Goal: Information Seeking & Learning: Learn about a topic

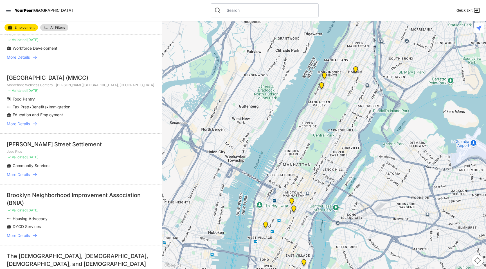
scroll to position [39, 0]
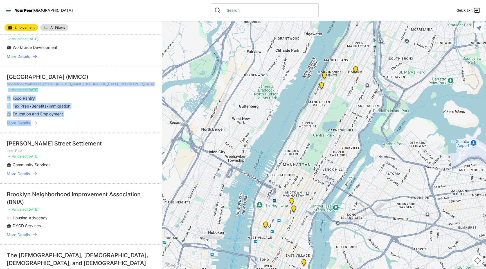
drag, startPoint x: 7, startPoint y: 85, endPoint x: 75, endPoint y: 133, distance: 82.5
click at [75, 133] on li "Henry Street Settlement Jobs Plus ✓ Validated 12 days ago Community Services Mo…" at bounding box center [81, 158] width 162 height 51
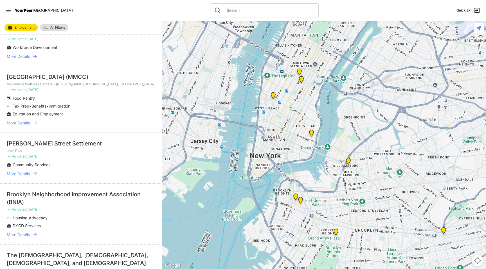
drag, startPoint x: 317, startPoint y: 161, endPoint x: 325, endPoint y: 35, distance: 125.9
click at [325, 35] on div at bounding box center [324, 145] width 324 height 249
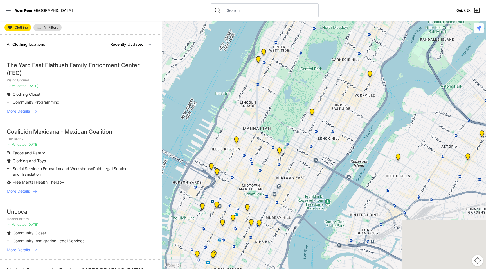
drag, startPoint x: 318, startPoint y: 165, endPoint x: 309, endPoint y: 67, distance: 98.9
click at [309, 67] on div at bounding box center [324, 145] width 324 height 249
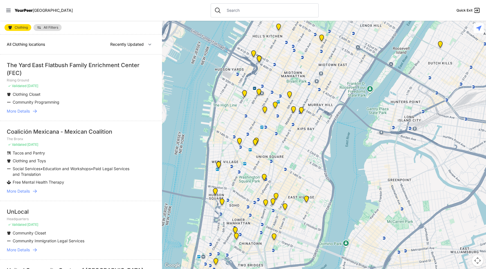
drag, startPoint x: 260, startPoint y: 193, endPoint x: 303, endPoint y: 79, distance: 121.5
click at [303, 79] on div at bounding box center [324, 145] width 324 height 249
click at [45, 30] on link "All Filters" at bounding box center [47, 27] width 28 height 7
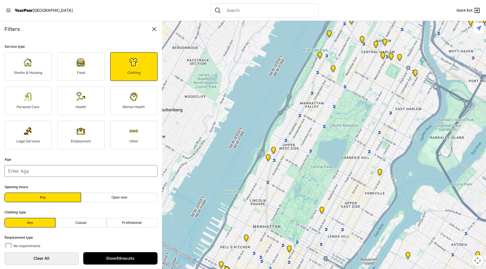
click at [140, 71] on div "Clothing" at bounding box center [133, 73] width 35 height 4
click at [143, 112] on link "Mental Health" at bounding box center [133, 101] width 47 height 29
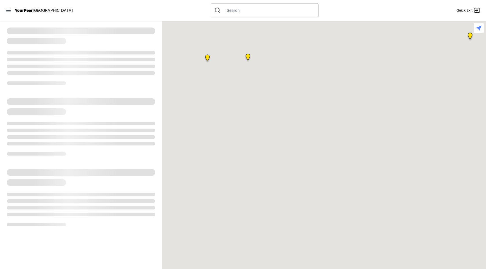
select select "recentlyUpdated"
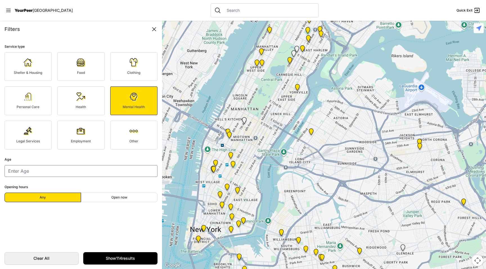
drag, startPoint x: 252, startPoint y: 161, endPoint x: 267, endPoint y: 102, distance: 61.9
click at [267, 102] on div at bounding box center [324, 145] width 324 height 249
click at [36, 131] on link "Legal Services" at bounding box center [27, 135] width 47 height 29
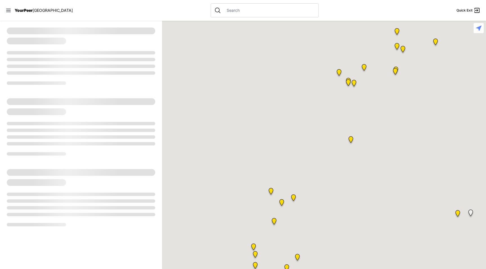
select select "recentlyUpdated"
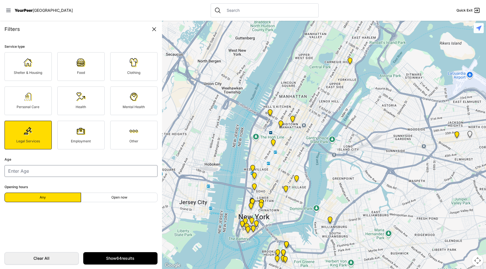
drag, startPoint x: 287, startPoint y: 194, endPoint x: 286, endPoint y: 112, distance: 81.6
click at [286, 112] on div at bounding box center [324, 145] width 324 height 249
select select "recentlyUpdated"
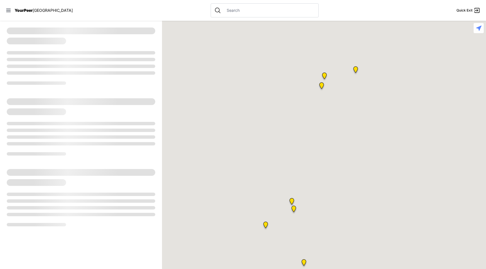
select select "recentlyUpdated"
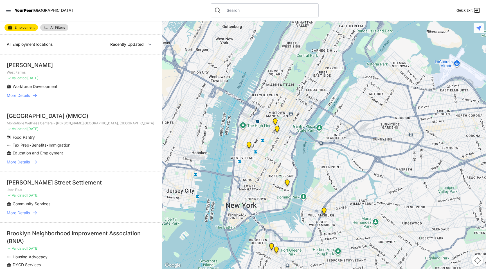
drag, startPoint x: 234, startPoint y: 178, endPoint x: 217, endPoint y: 96, distance: 83.0
click at [217, 96] on div at bounding box center [324, 145] width 324 height 249
click at [277, 128] on img "Greater New York City" at bounding box center [276, 130] width 7 height 9
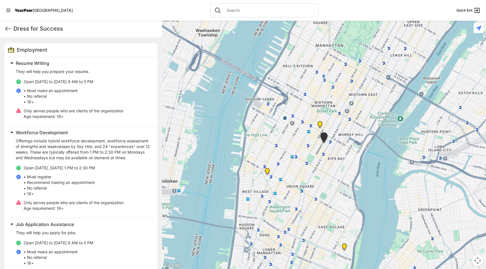
scroll to position [168, 0]
click at [8, 28] on icon at bounding box center [7, 29] width 5 height 4
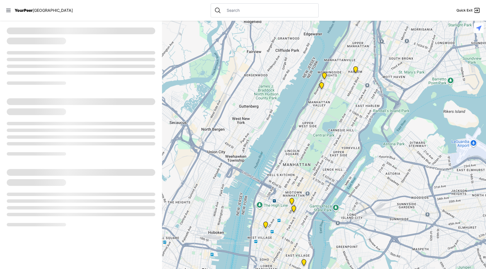
select select "recentlyUpdated"
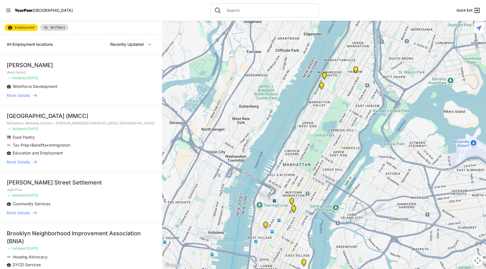
click at [19, 25] on link "Employment" at bounding box center [20, 27] width 33 height 7
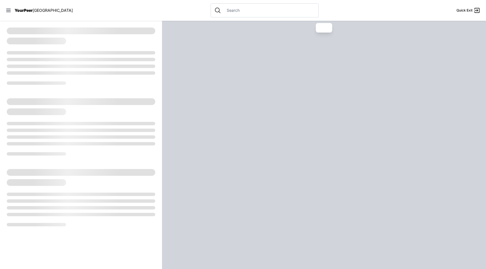
select select "recentlyUpdated"
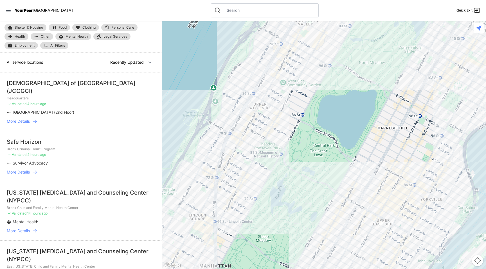
click at [110, 37] on span "Legal Services" at bounding box center [115, 36] width 24 height 4
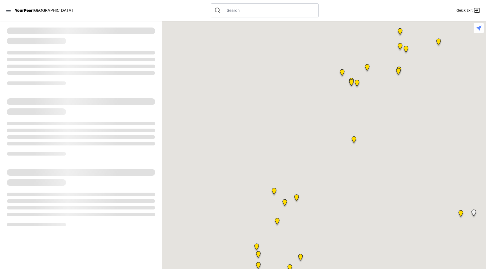
select select "recentlyUpdated"
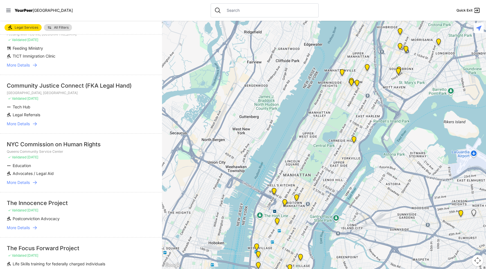
scroll to position [56, 0]
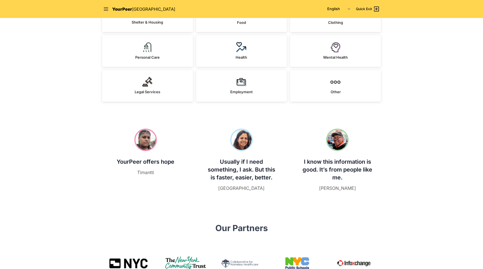
scroll to position [114, 0]
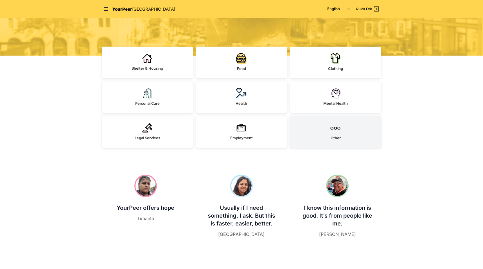
click at [332, 127] on img at bounding box center [335, 128] width 10 height 10
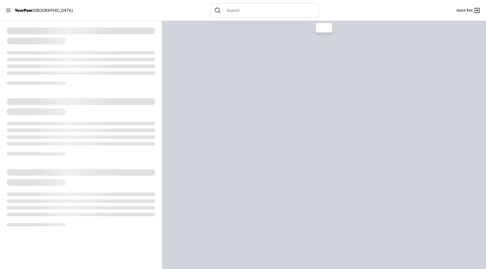
select select "recentlyUpdated"
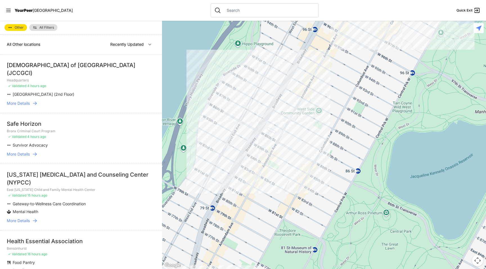
click at [17, 26] on span "Other" at bounding box center [19, 27] width 9 height 3
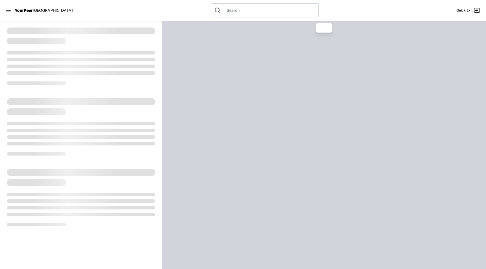
select select "recentlyUpdated"
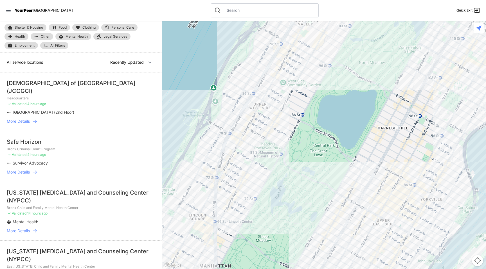
click at [107, 37] on span "Legal Services" at bounding box center [115, 36] width 24 height 4
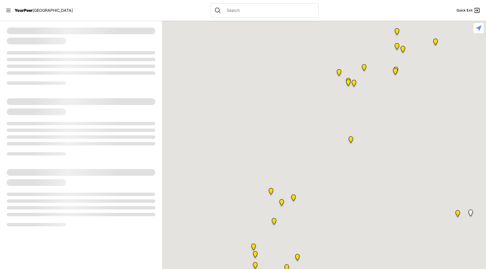
select select "recentlyUpdated"
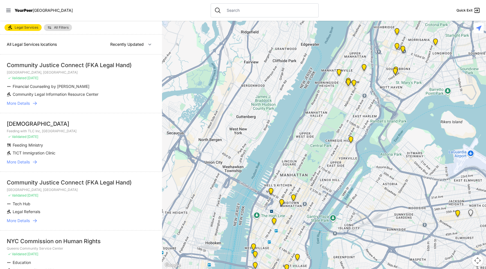
click at [293, 197] on img at bounding box center [293, 199] width 7 height 9
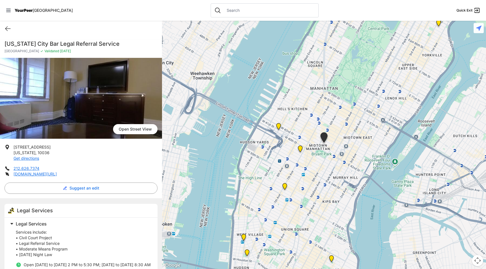
click at [285, 189] on img at bounding box center [284, 187] width 7 height 9
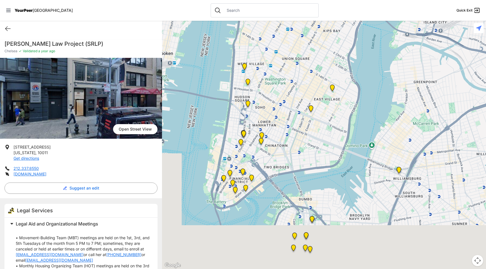
drag, startPoint x: 306, startPoint y: 177, endPoint x: 263, endPoint y: 40, distance: 143.0
click at [263, 40] on div at bounding box center [324, 145] width 324 height 249
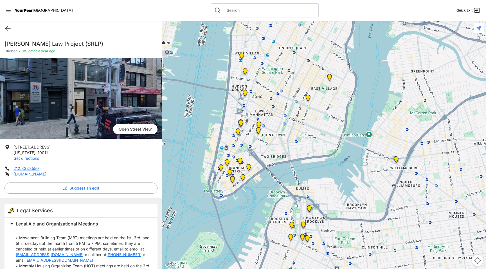
click at [242, 124] on img "Manhattan" at bounding box center [240, 124] width 7 height 9
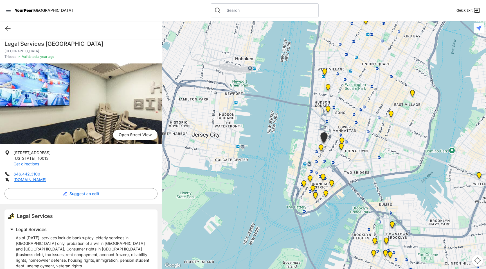
click at [342, 149] on img "Manhattan" at bounding box center [341, 147] width 7 height 9
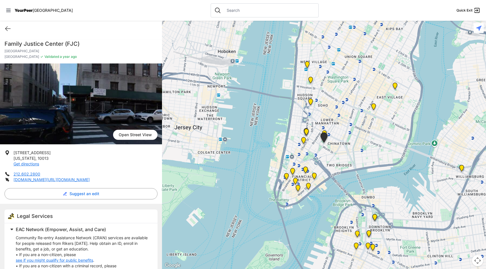
click at [6, 34] on div "Quick Exit" at bounding box center [81, 29] width 162 height 16
click at [8, 22] on div "Quick Exit" at bounding box center [81, 29] width 162 height 16
click at [9, 30] on icon at bounding box center [7, 28] width 7 height 7
select select "recentlyUpdated"
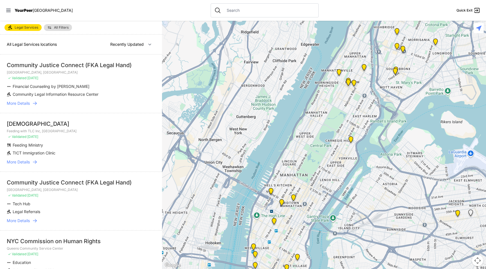
click at [16, 28] on span "Legal Services" at bounding box center [27, 27] width 24 height 4
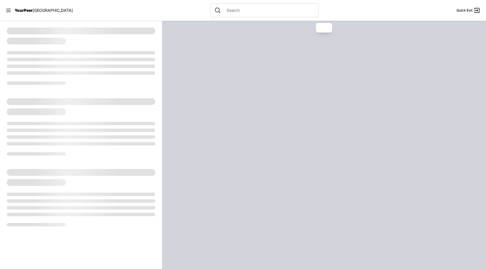
select select "recentlyUpdated"
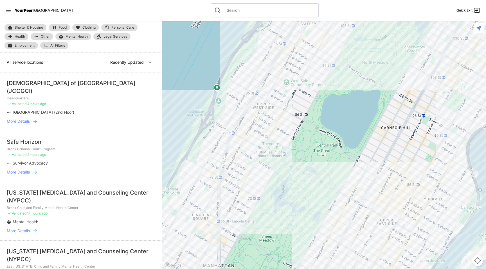
click at [20, 35] on span "Health" at bounding box center [20, 36] width 10 height 3
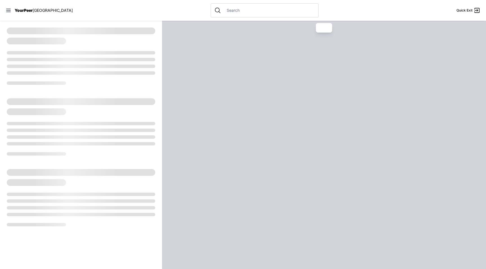
select select "recentlyUpdated"
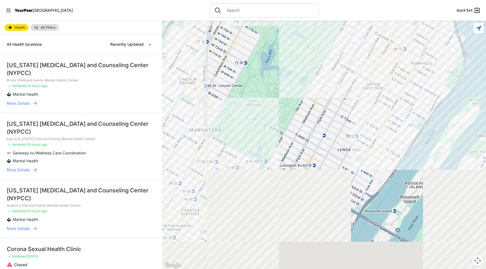
drag, startPoint x: 240, startPoint y: 202, endPoint x: 229, endPoint y: 66, distance: 136.8
click at [229, 65] on div at bounding box center [324, 145] width 324 height 249
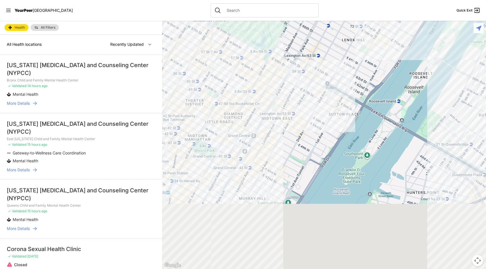
drag, startPoint x: 236, startPoint y: 217, endPoint x: 245, endPoint y: 82, distance: 134.7
click at [245, 82] on div at bounding box center [324, 145] width 324 height 249
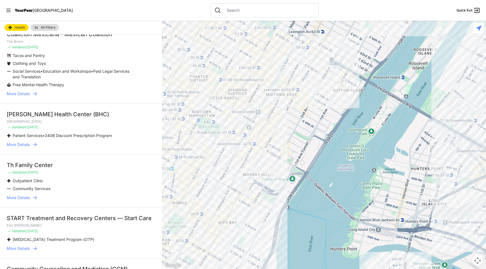
scroll to position [692, 0]
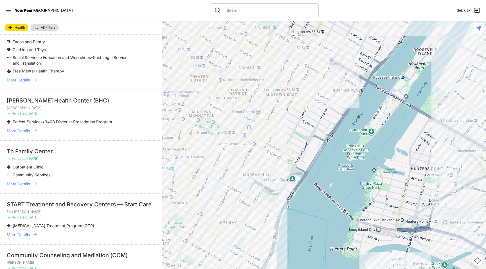
click at [199, 145] on div at bounding box center [324, 145] width 324 height 249
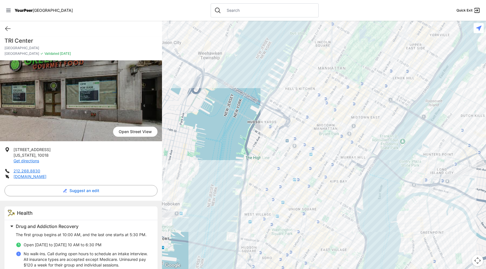
scroll to position [2, 0]
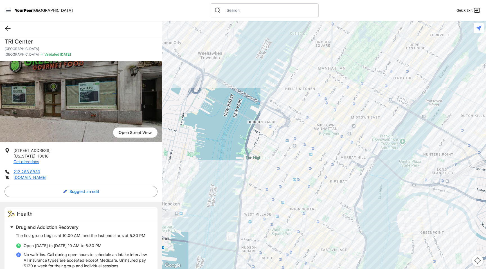
click at [8, 28] on icon at bounding box center [7, 28] width 7 height 7
select select "recentlyUpdated"
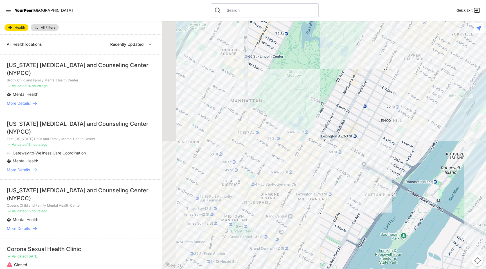
drag, startPoint x: 337, startPoint y: 180, endPoint x: 375, endPoint y: 28, distance: 157.4
click at [375, 28] on div at bounding box center [324, 145] width 324 height 249
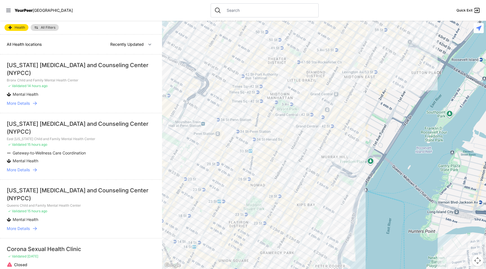
drag, startPoint x: 273, startPoint y: 180, endPoint x: 319, endPoint y: 58, distance: 130.7
click at [319, 58] on div at bounding box center [324, 145] width 324 height 249
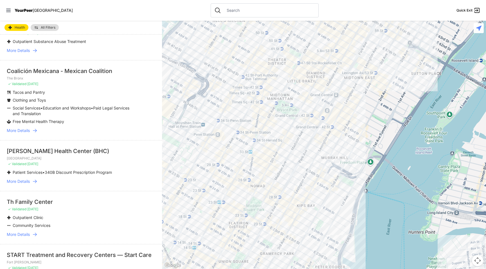
scroll to position [727, 0]
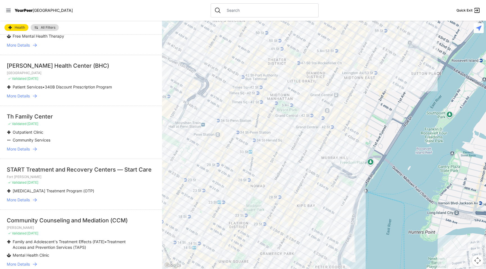
click at [215, 13] on div at bounding box center [265, 10] width 108 height 14
click at [223, 11] on input "text" at bounding box center [269, 11] width 92 height 6
type input "ㅑ"
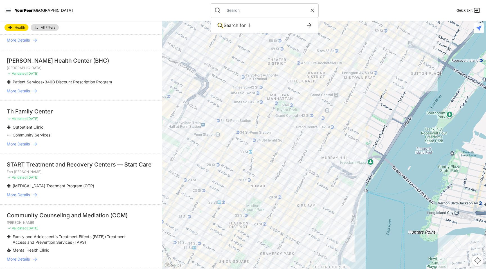
select select "recentlyUpdated"
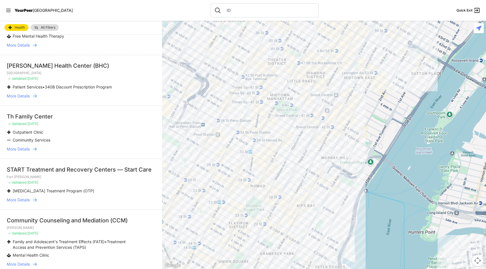
scroll to position [722, 0]
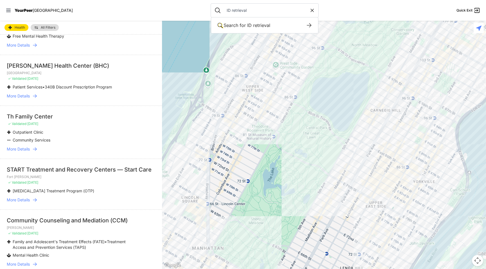
type input "ID retrieval"
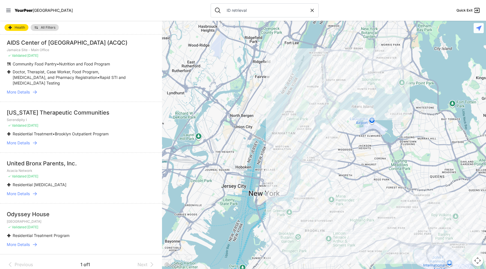
click at [319, 132] on div at bounding box center [324, 145] width 324 height 249
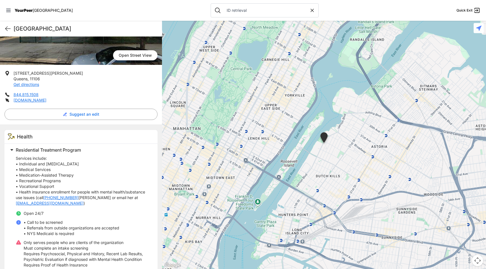
scroll to position [96, 0]
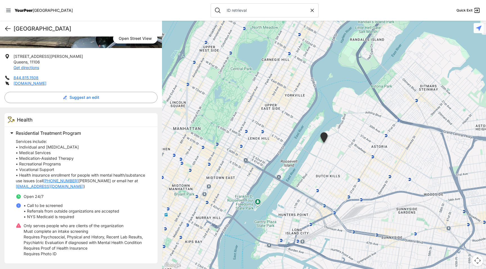
click at [8, 26] on icon at bounding box center [7, 28] width 7 height 7
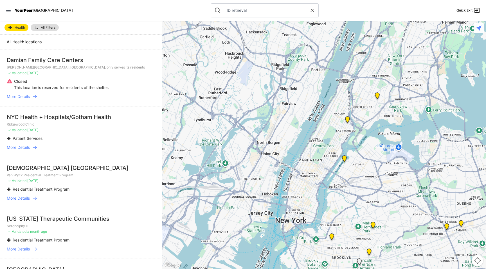
click at [21, 26] on span "Health" at bounding box center [20, 27] width 10 height 3
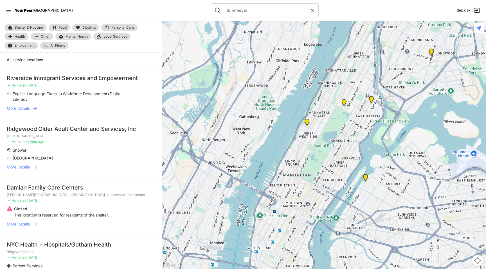
click at [59, 44] on span "All Filters" at bounding box center [57, 45] width 15 height 3
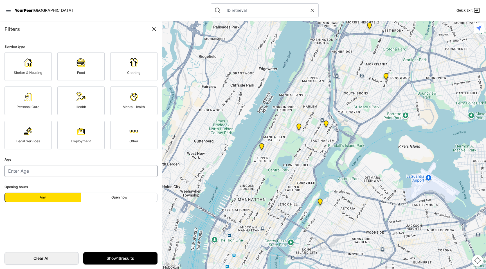
click at [309, 11] on icon at bounding box center [312, 11] width 6 height 6
select select "recentlyUpdated"
click at [224, 8] on input "text" at bounding box center [269, 11] width 92 height 6
click at [89, 31] on div "Filters" at bounding box center [80, 29] width 153 height 8
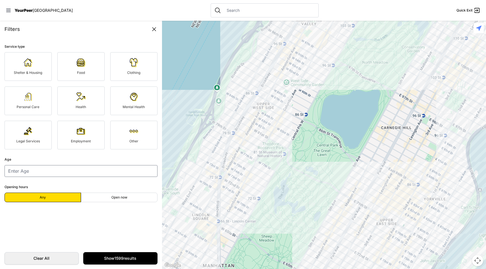
click at [234, 14] on div at bounding box center [265, 10] width 108 height 14
click at [229, 10] on input "text" at bounding box center [269, 11] width 92 height 6
type input "ID retrieval"
click at [250, 26] on span "ID retrieval" at bounding box center [258, 25] width 23 height 6
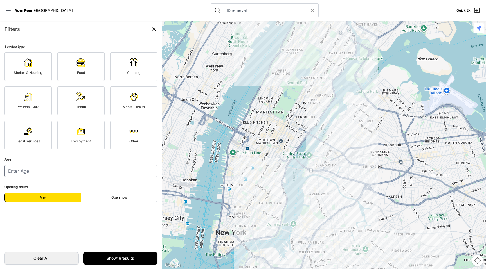
drag, startPoint x: 273, startPoint y: 201, endPoint x: 291, endPoint y: 113, distance: 89.9
click at [291, 113] on div at bounding box center [324, 145] width 324 height 249
click at [281, 59] on div at bounding box center [324, 145] width 324 height 249
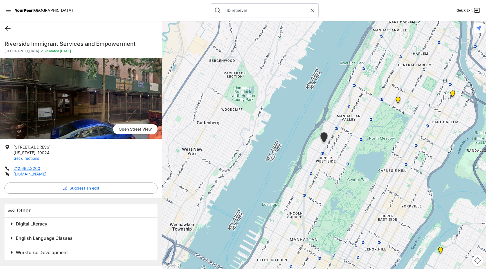
click at [4, 26] on icon at bounding box center [7, 28] width 7 height 7
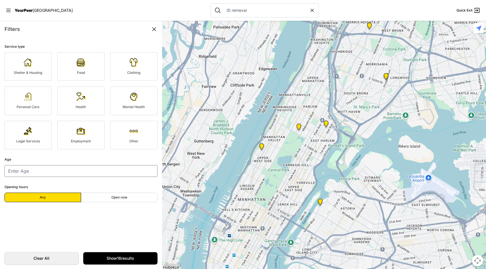
click at [309, 11] on icon at bounding box center [312, 11] width 6 height 6
select select "recentlyUpdated"
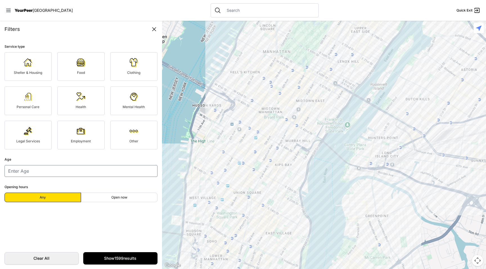
drag, startPoint x: 296, startPoint y: 223, endPoint x: 331, endPoint y: 44, distance: 182.0
click at [331, 44] on div at bounding box center [324, 145] width 324 height 249
click at [147, 141] on div "Other" at bounding box center [133, 141] width 35 height 4
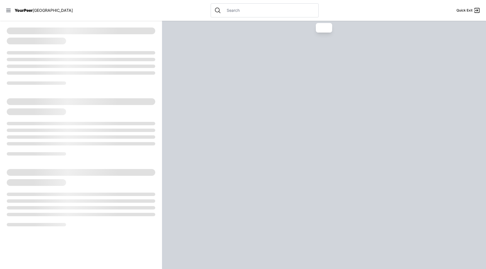
select select "recentlyUpdated"
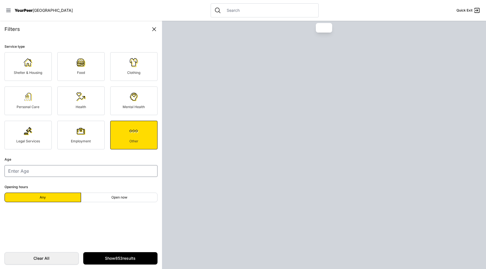
click at [129, 138] on link "Other" at bounding box center [133, 135] width 47 height 29
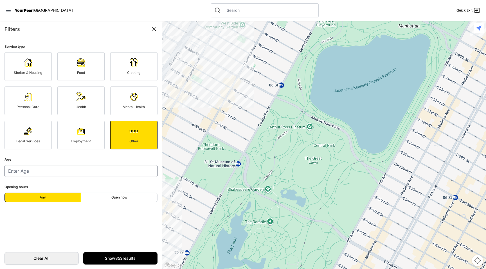
click at [45, 71] on link "Shelter & Housing" at bounding box center [27, 66] width 47 height 29
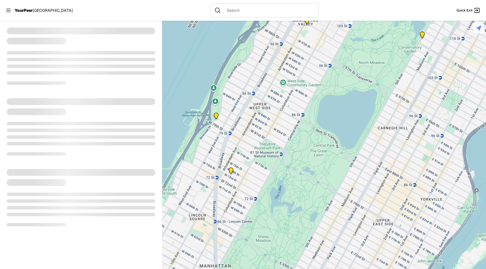
select select "recentlyUpdated"
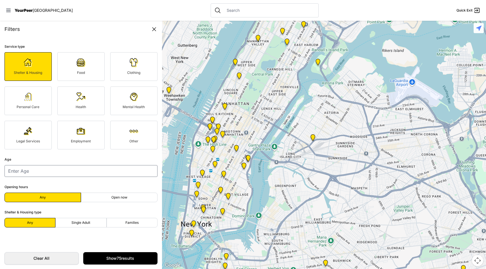
drag, startPoint x: 232, startPoint y: 216, endPoint x: 246, endPoint y: 122, distance: 94.7
click at [246, 122] on div at bounding box center [324, 145] width 324 height 249
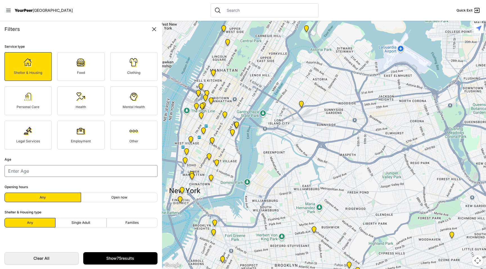
drag, startPoint x: 244, startPoint y: 156, endPoint x: 233, endPoint y: 122, distance: 35.4
click at [312, 112] on div at bounding box center [474, 112] width 324 height 0
click at [35, 77] on link "Shelter & Housing" at bounding box center [27, 66] width 47 height 29
click at [86, 78] on link "Food" at bounding box center [80, 66] width 47 height 29
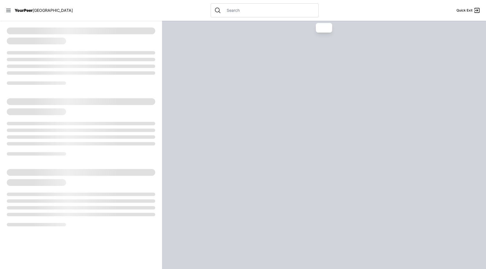
select select "recentlyUpdated"
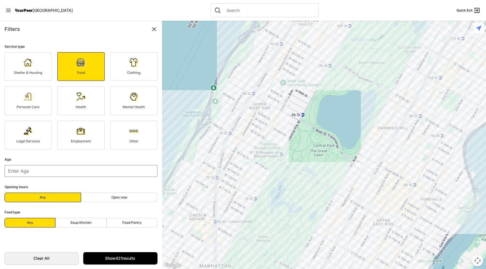
click at [135, 80] on link "Clothing" at bounding box center [133, 66] width 47 height 29
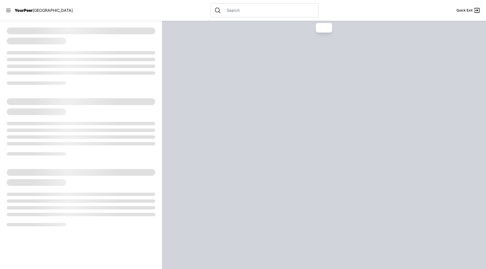
select select "recentlyUpdated"
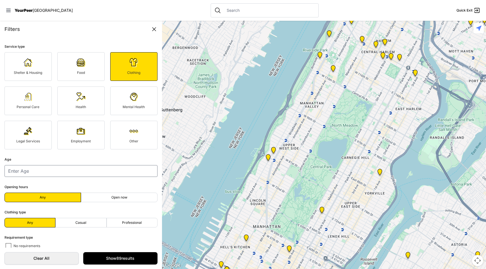
click at [32, 100] on link "Personal Care" at bounding box center [27, 101] width 47 height 29
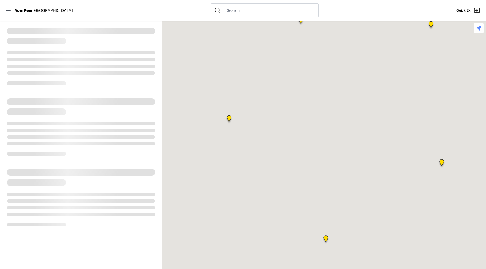
select select "recentlyUpdated"
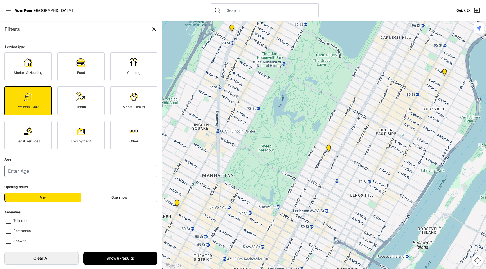
drag, startPoint x: 217, startPoint y: 177, endPoint x: 220, endPoint y: 85, distance: 92.3
click at [220, 85] on div at bounding box center [324, 145] width 324 height 249
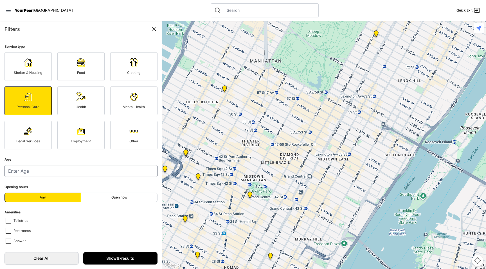
drag, startPoint x: 198, startPoint y: 191, endPoint x: 244, endPoint y: 74, distance: 125.9
click at [245, 74] on div at bounding box center [324, 145] width 324 height 249
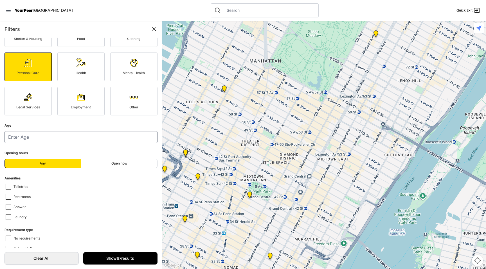
scroll to position [66, 0]
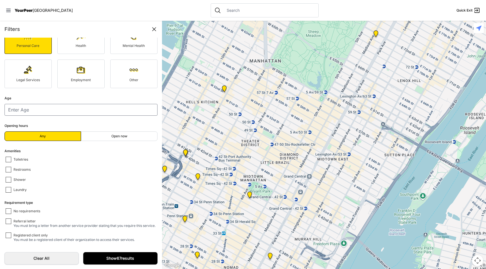
click at [132, 261] on link "Show 67 results" at bounding box center [120, 259] width 74 height 12
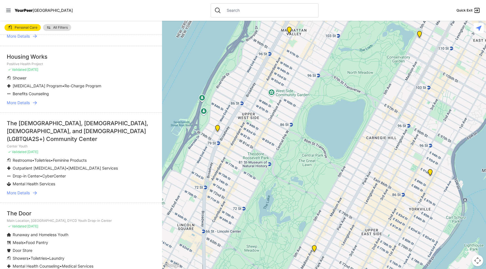
scroll to position [1290, 0]
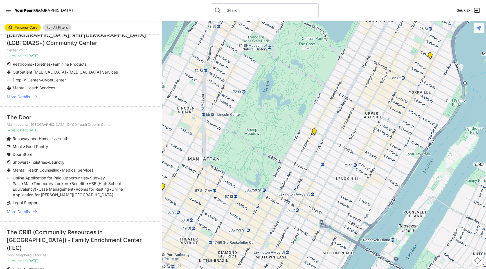
drag, startPoint x: 285, startPoint y: 165, endPoint x: 285, endPoint y: 71, distance: 93.7
click at [285, 71] on div at bounding box center [324, 145] width 324 height 249
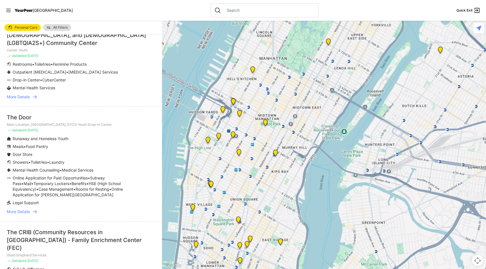
drag, startPoint x: 267, startPoint y: 181, endPoint x: 305, endPoint y: 74, distance: 113.4
click at [305, 73] on div at bounding box center [324, 145] width 324 height 249
